Goal: Transaction & Acquisition: Purchase product/service

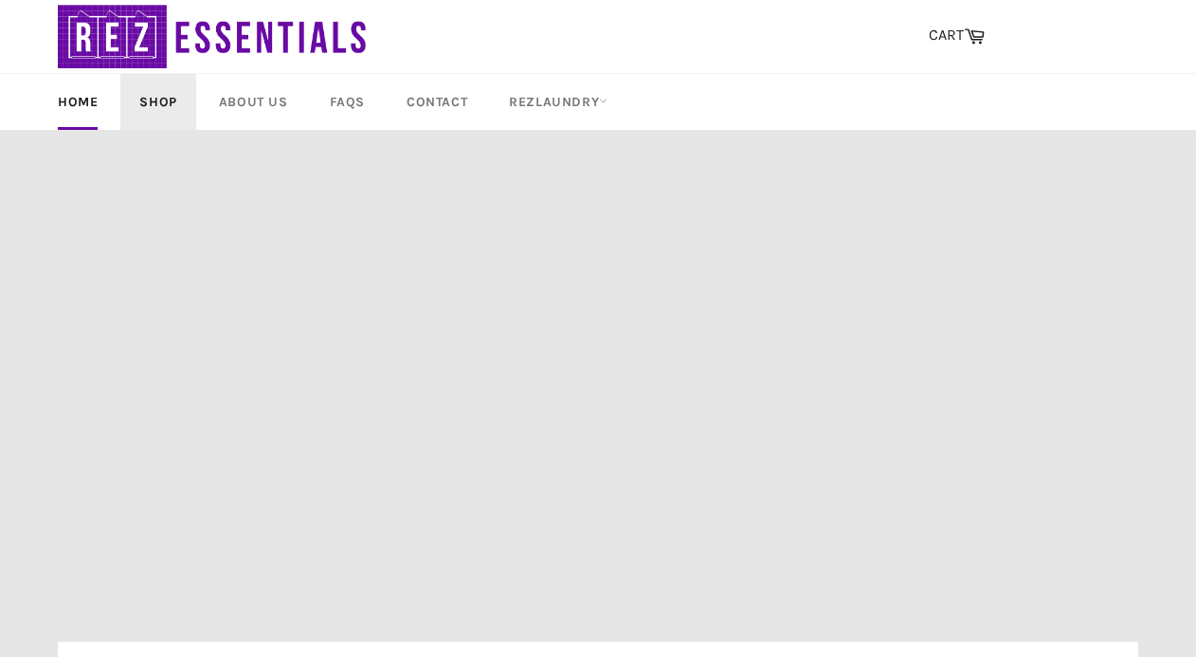
click at [154, 103] on link "Shop" at bounding box center [157, 102] width 75 height 56
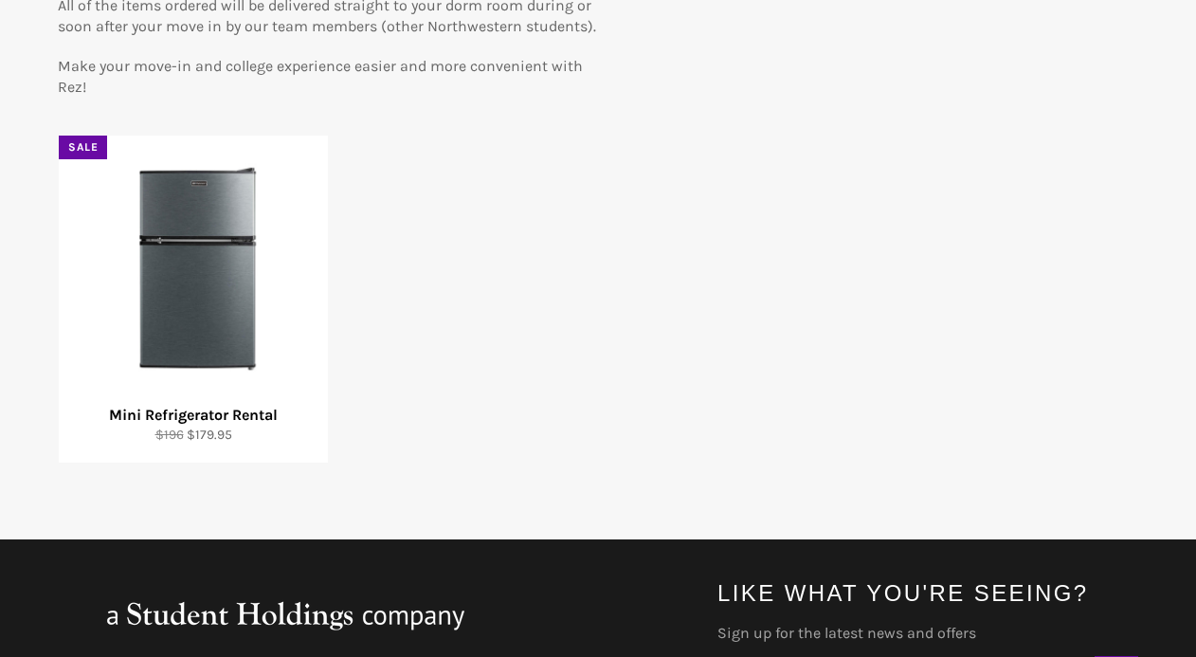
scroll to position [301, 0]
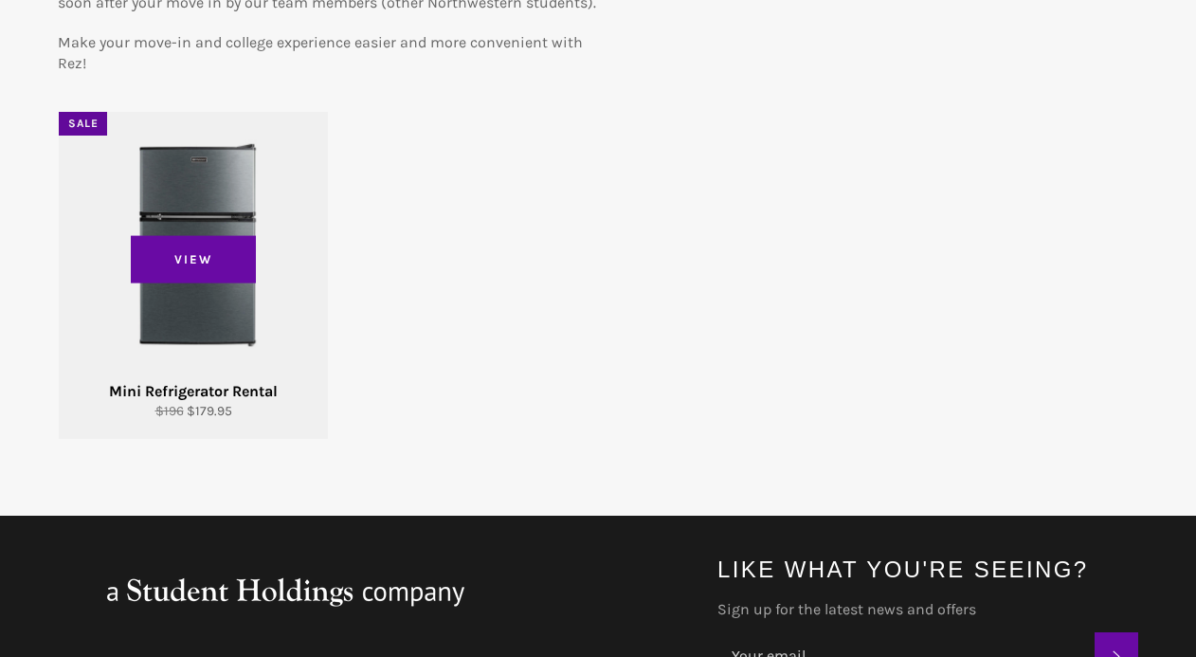
click at [196, 286] on div "View" at bounding box center [193, 275] width 269 height 327
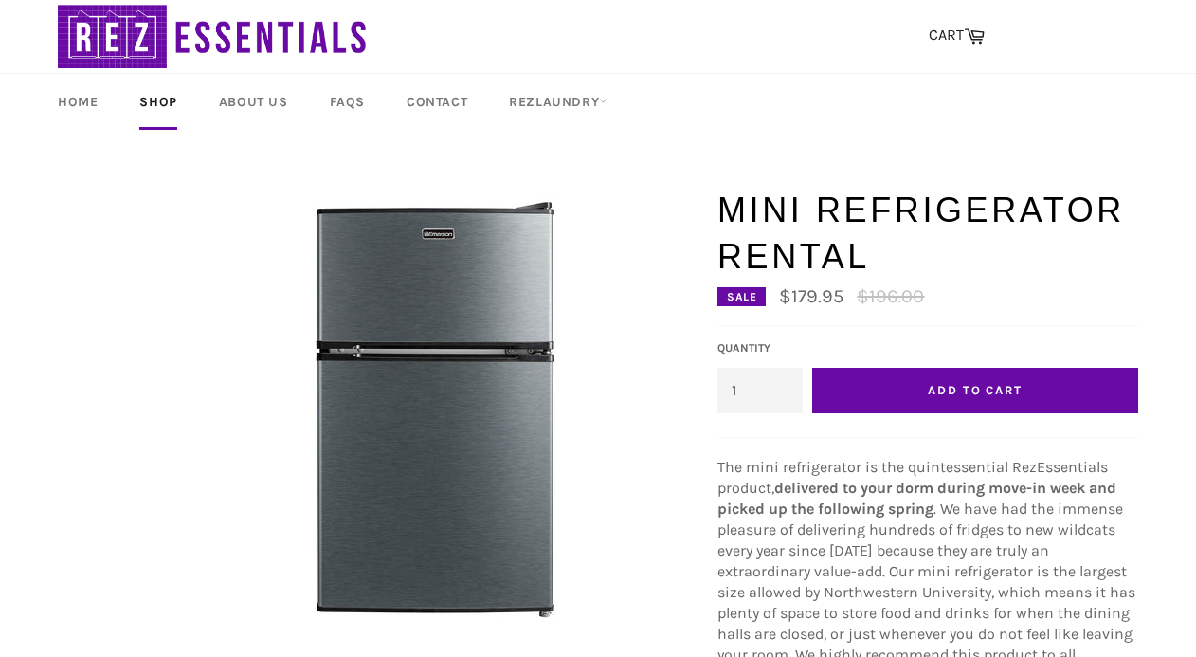
click at [885, 389] on button "Add to Cart" at bounding box center [975, 390] width 326 height 45
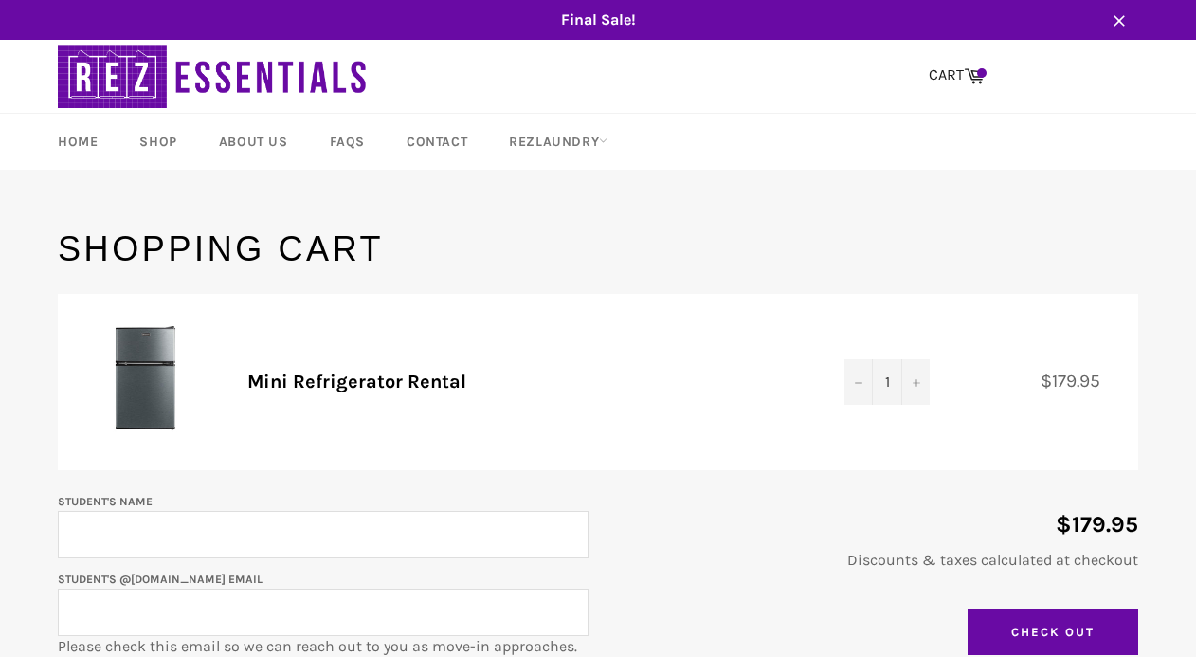
scroll to position [154, 0]
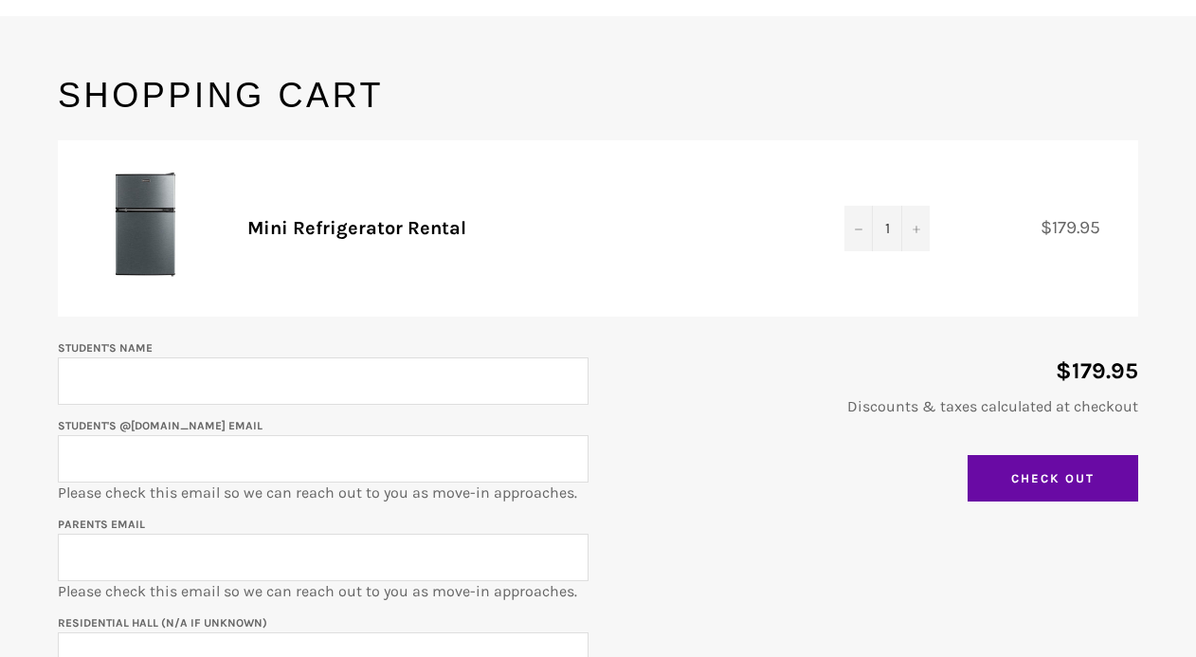
click at [490, 542] on input "Parents email" at bounding box center [323, 556] width 531 height 47
type input "crkble3@gmail.com"
type input "Camille Wright"
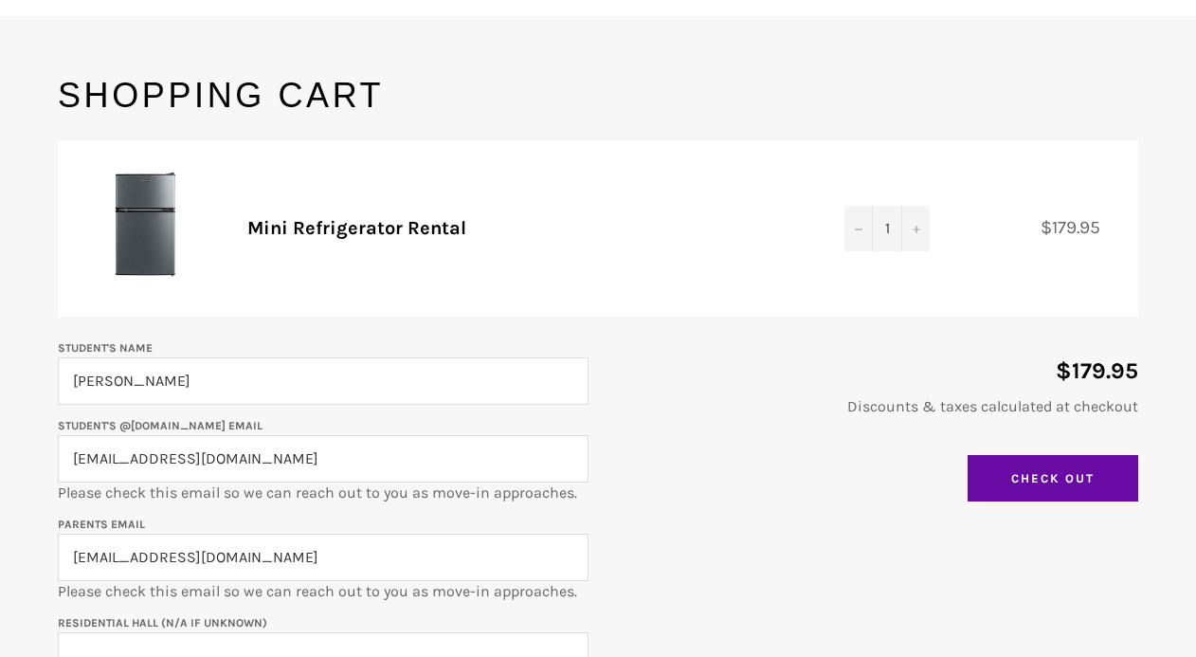
click at [125, 460] on input "crkble3@gmail.com" at bounding box center [323, 458] width 531 height 47
click at [438, 455] on input "camillewright2029@northwestern.edu gmail.com" at bounding box center [323, 458] width 531 height 47
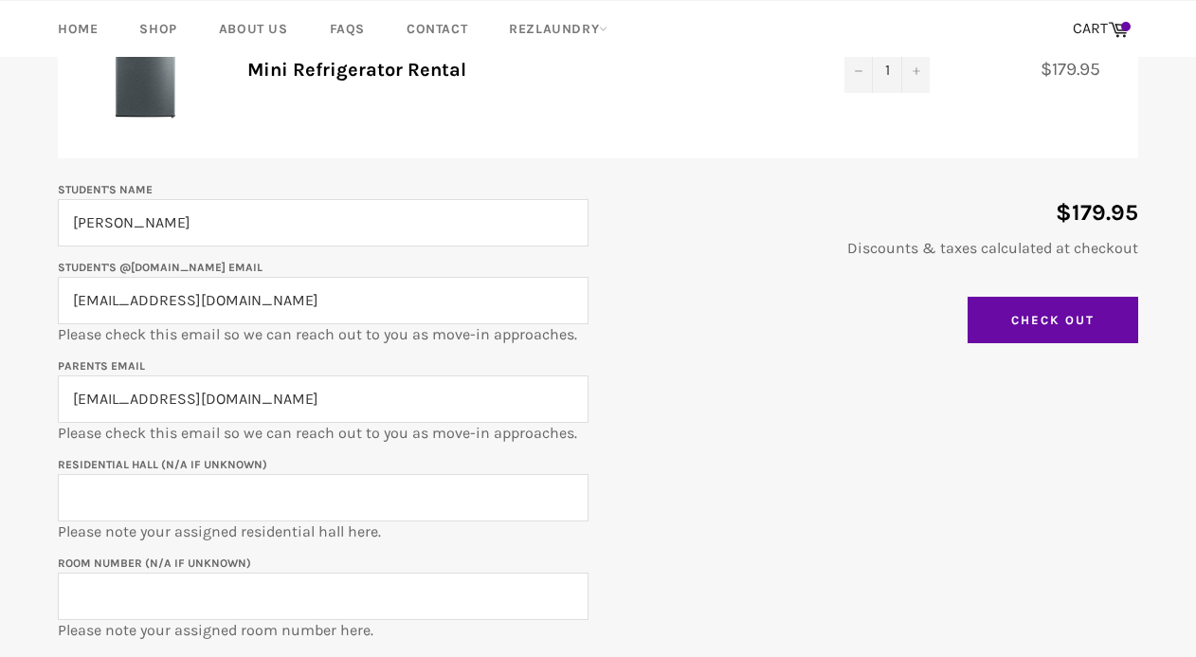
scroll to position [329, 0]
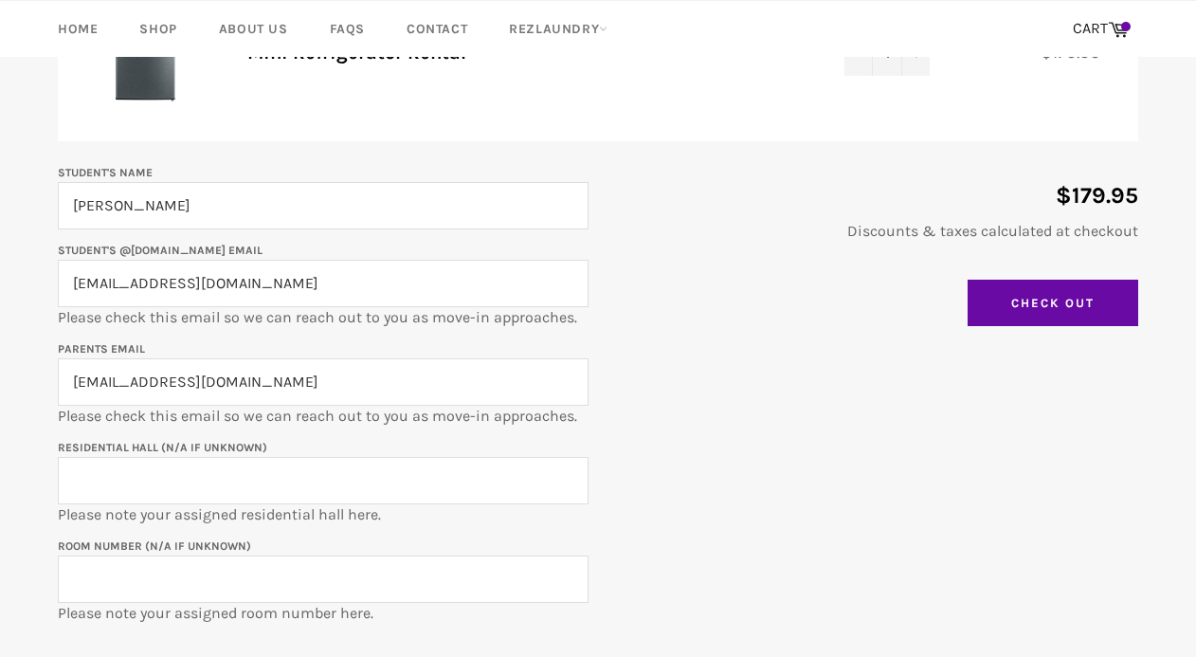
type input "camillewright2029@northwestern.edu"
click at [330, 482] on input "Residential Hall (N/A if unknown)" at bounding box center [323, 480] width 531 height 47
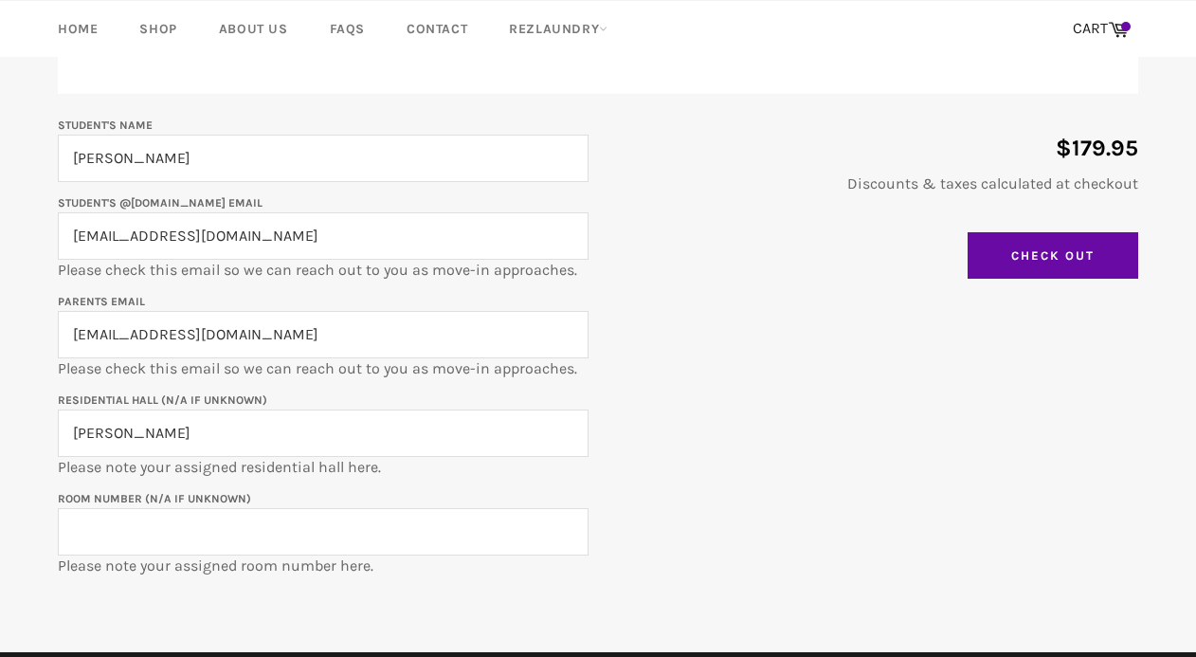
scroll to position [394, 0]
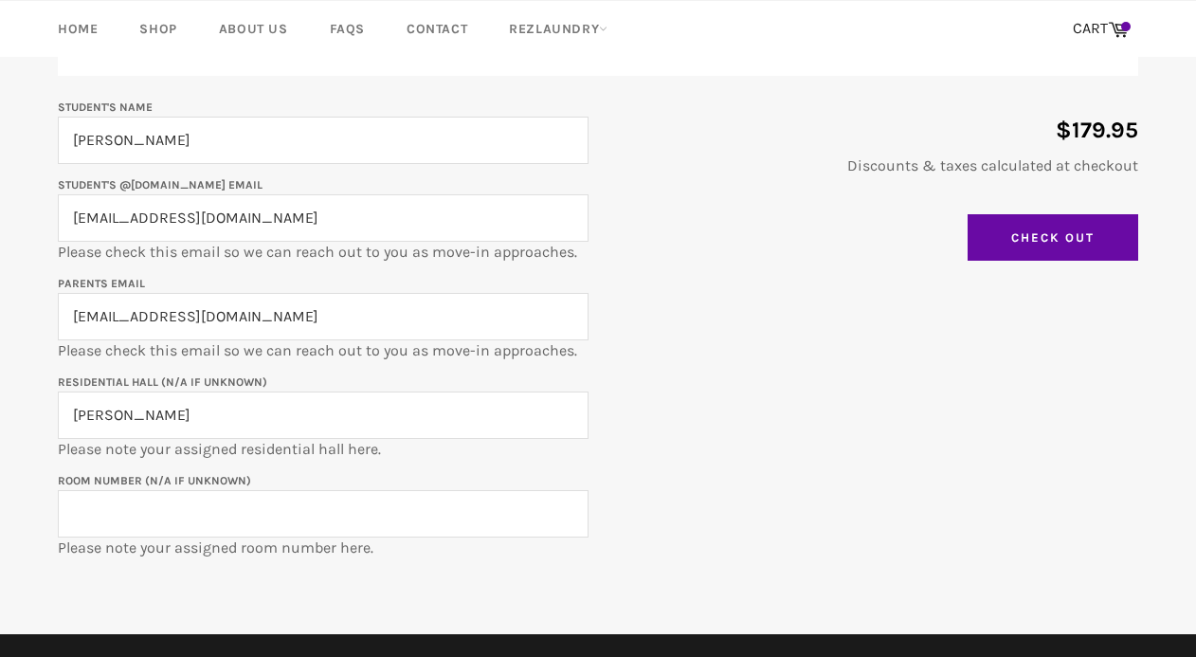
type input "Allison Hall"
click at [299, 515] on input "Room Number (N/A if unknown)" at bounding box center [323, 513] width 531 height 47
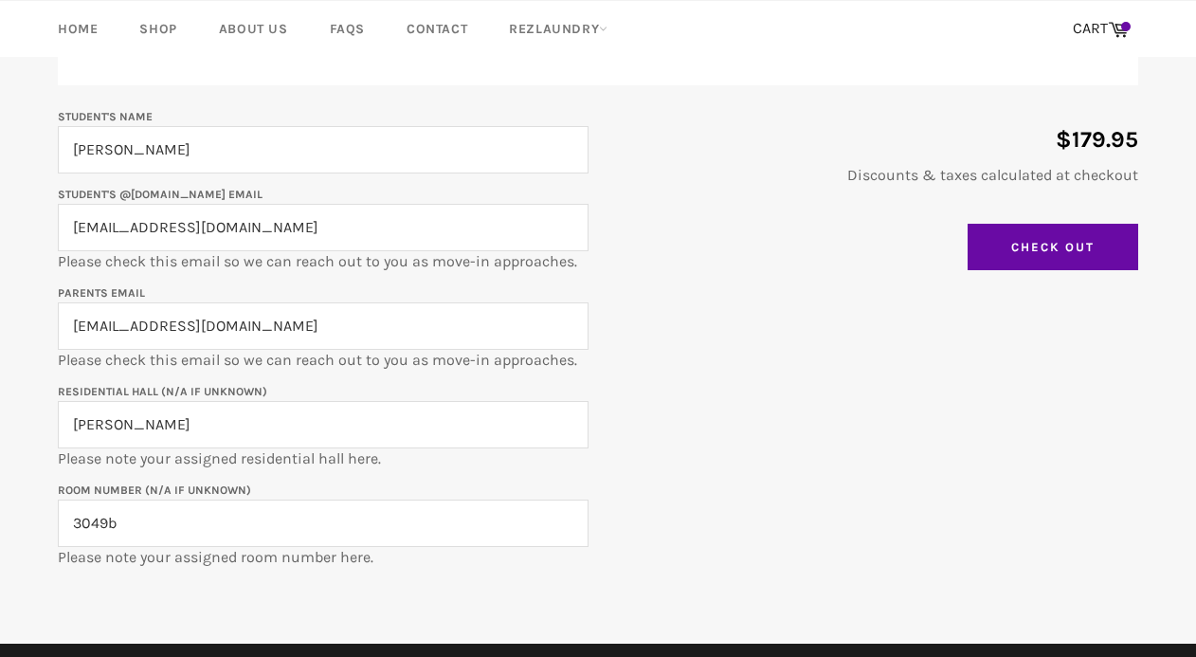
scroll to position [350, 0]
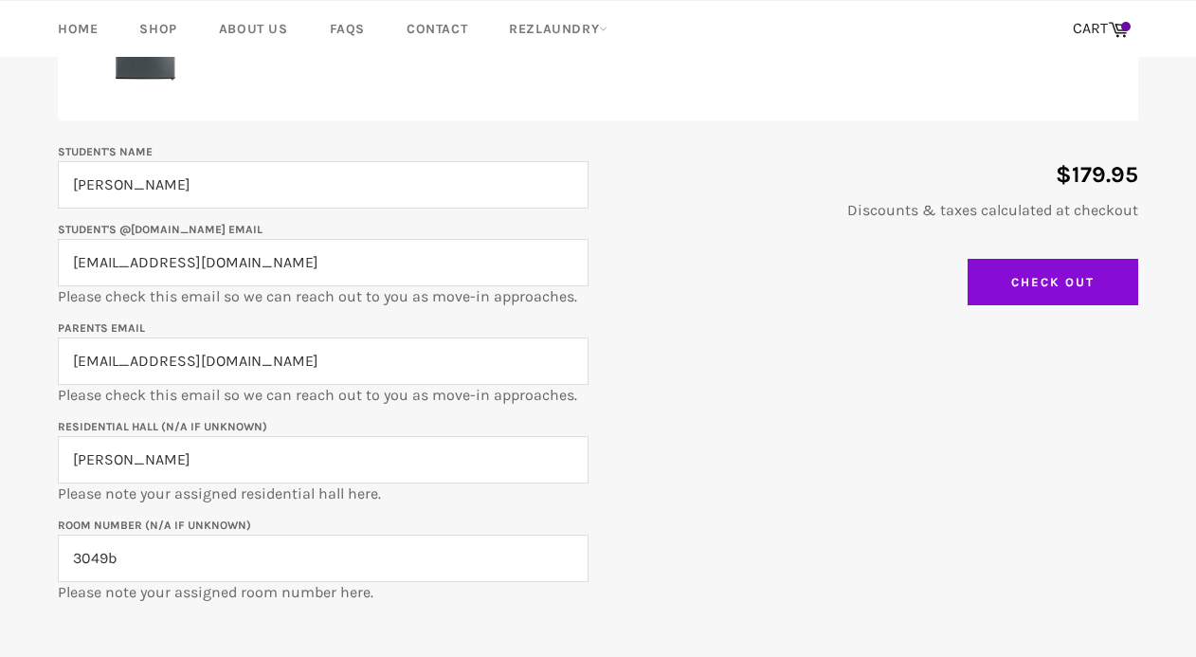
type input "3049b"
click at [1010, 281] on input "Check Out" at bounding box center [1052, 282] width 171 height 47
